Goal: Use online tool/utility: Utilize a website feature to perform a specific function

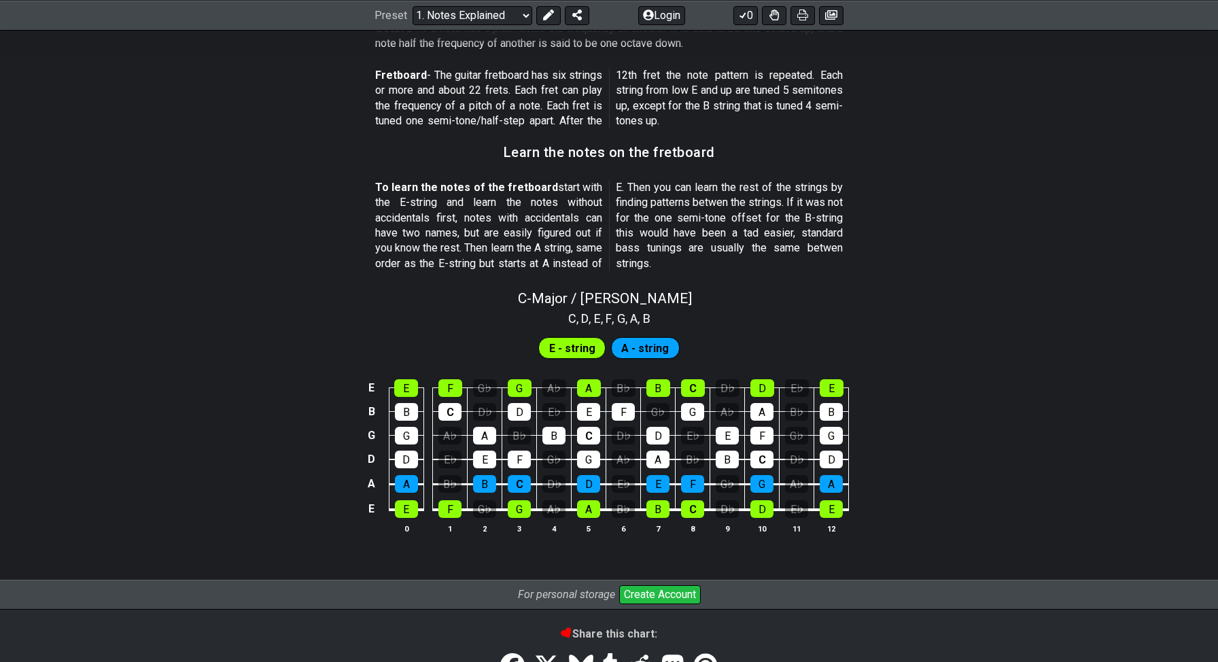
scroll to position [1067, 0]
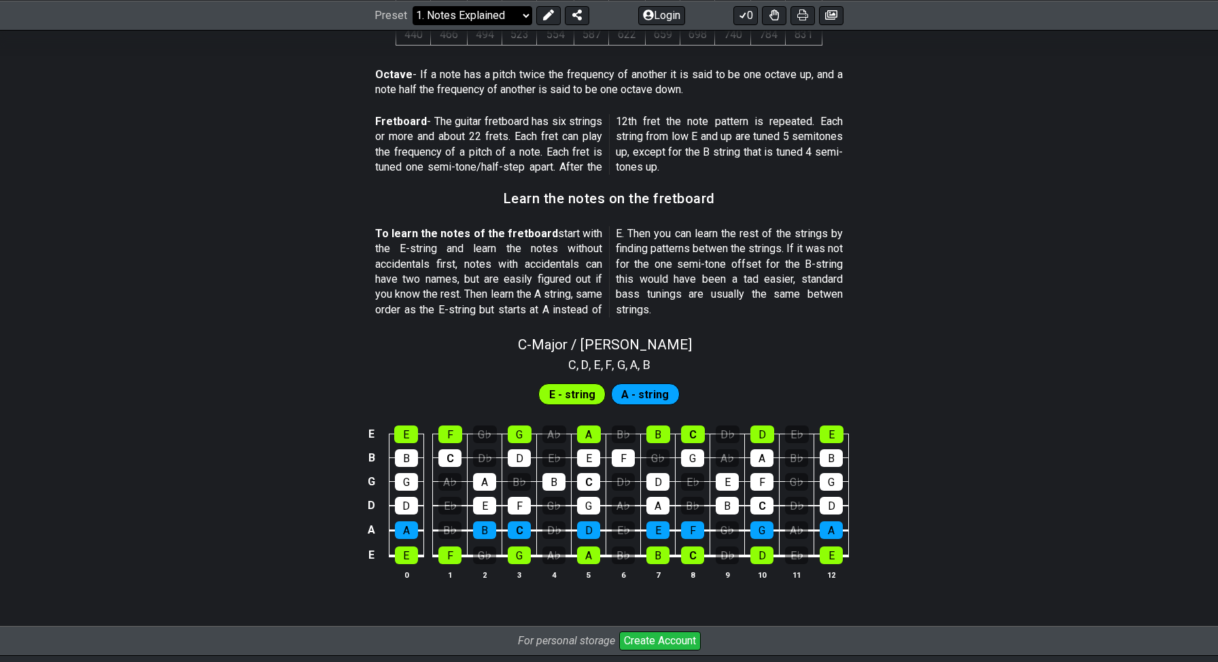
click at [472, 17] on select "Welcome to #fretflip! Initial Preset Custom Preset Minor Pentatonic Major Penta…" at bounding box center [472, 14] width 120 height 19
click at [645, 399] on span "A - string" at bounding box center [645, 395] width 48 height 20
click at [645, 392] on span "A - string" at bounding box center [645, 395] width 48 height 20
click at [590, 459] on div "E" at bounding box center [588, 458] width 23 height 18
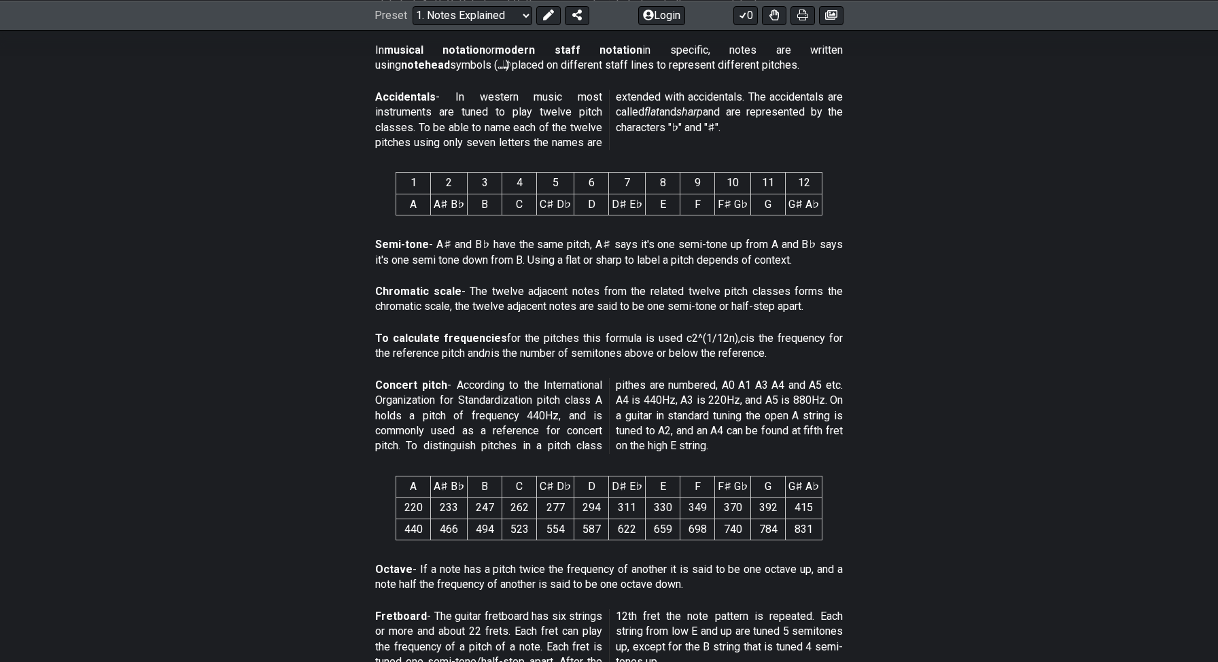
scroll to position [54, 0]
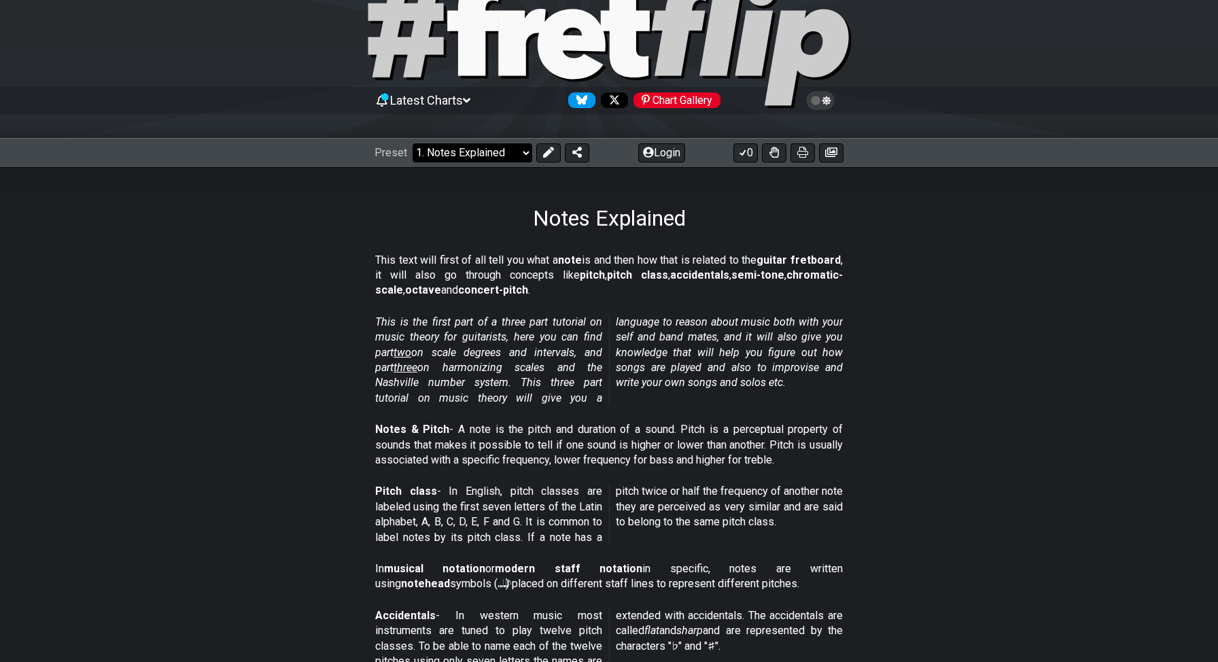
click at [508, 155] on select "Welcome to #fretflip! Initial Preset Custom Preset Minor Pentatonic Major Penta…" at bounding box center [472, 152] width 120 height 19
click at [412, 143] on select "Welcome to #fretflip! Initial Preset Custom Preset Minor Pentatonic Major Penta…" at bounding box center [472, 152] width 120 height 19
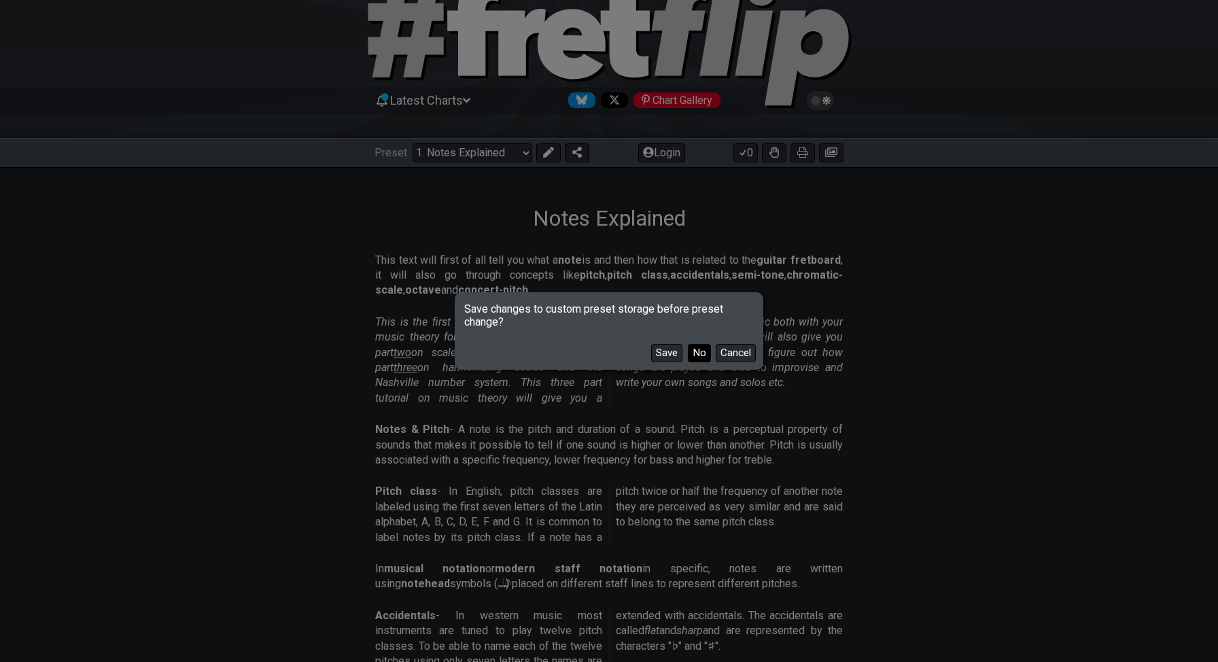
click at [692, 352] on button "No" at bounding box center [699, 353] width 23 height 18
select select "/scale-degrees-and-intervals"
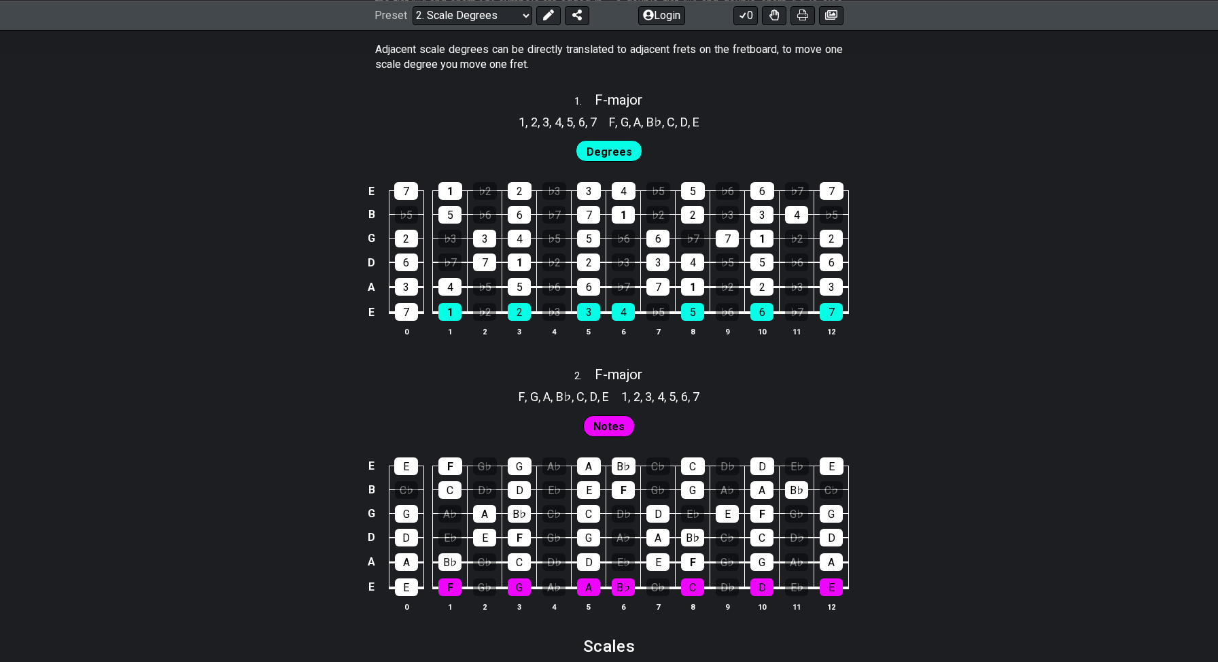
scroll to position [851, 0]
